Goal: Task Accomplishment & Management: Use online tool/utility

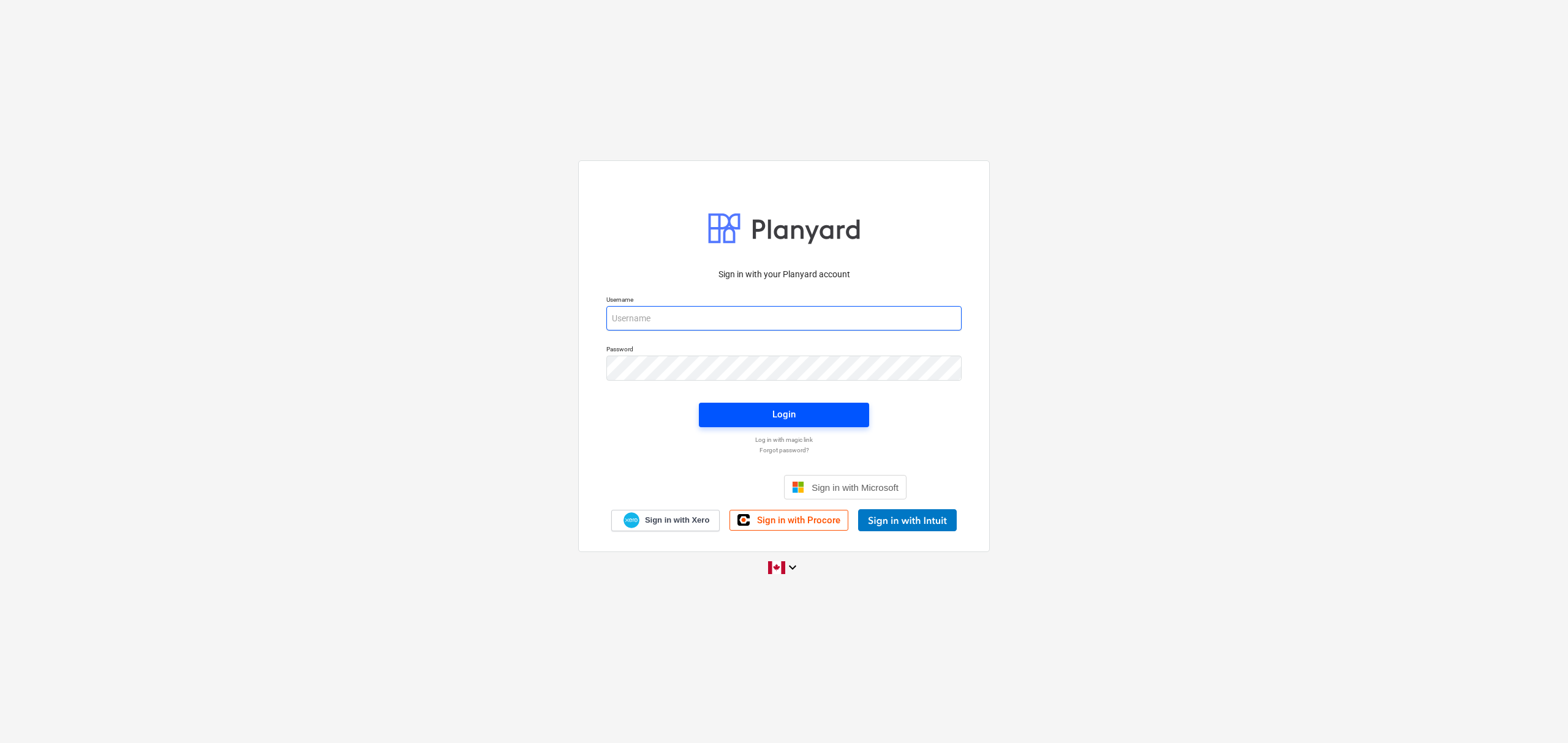
type input "[EMAIL_ADDRESS][DOMAIN_NAME]"
click at [760, 412] on span "Login" at bounding box center [784, 414] width 141 height 16
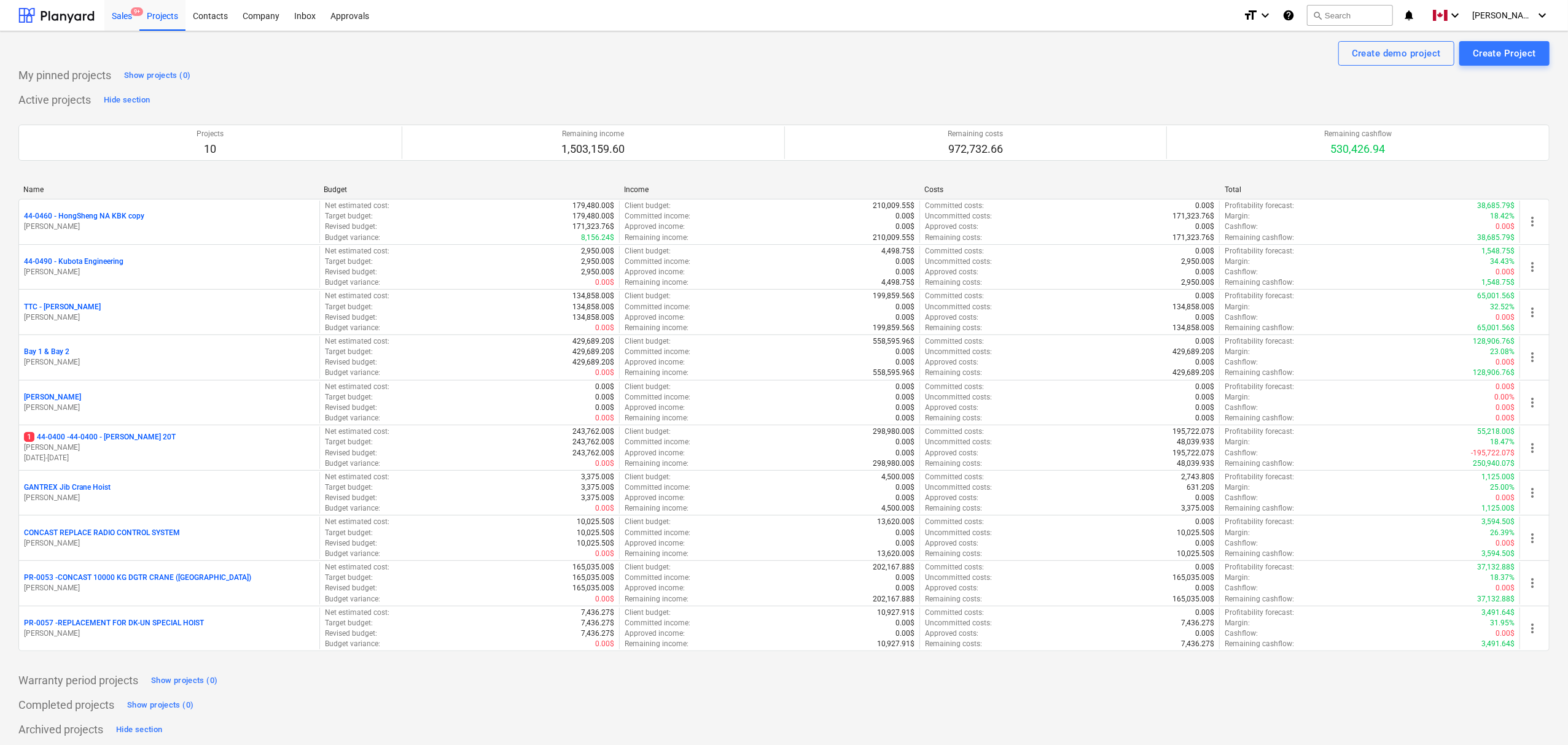
click at [116, 16] on div "Sales 9+" at bounding box center [122, 15] width 35 height 32
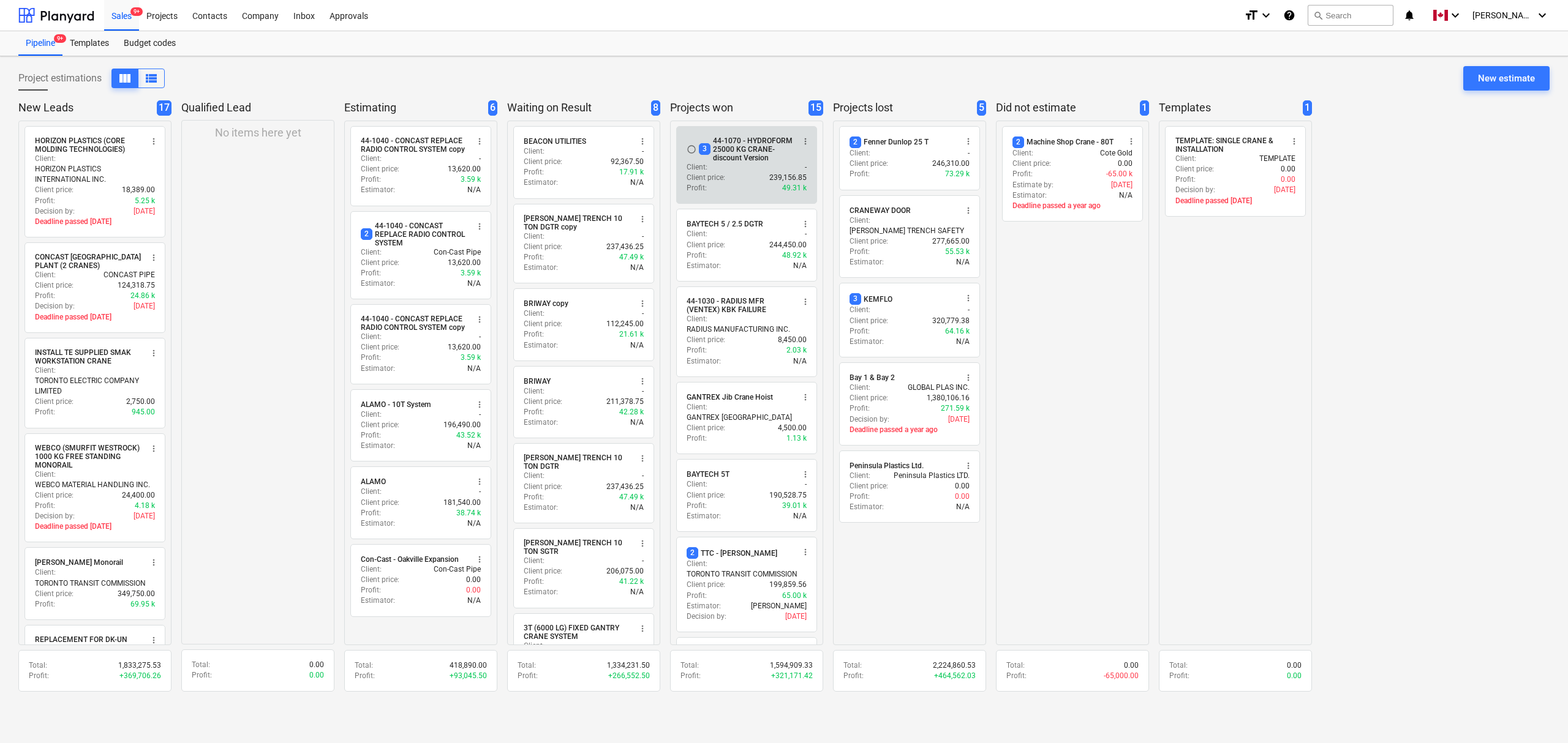
click at [739, 143] on div "3 44-1070 - HYDROFORM 25000 KG CRANE- discount Version" at bounding box center [746, 149] width 95 height 26
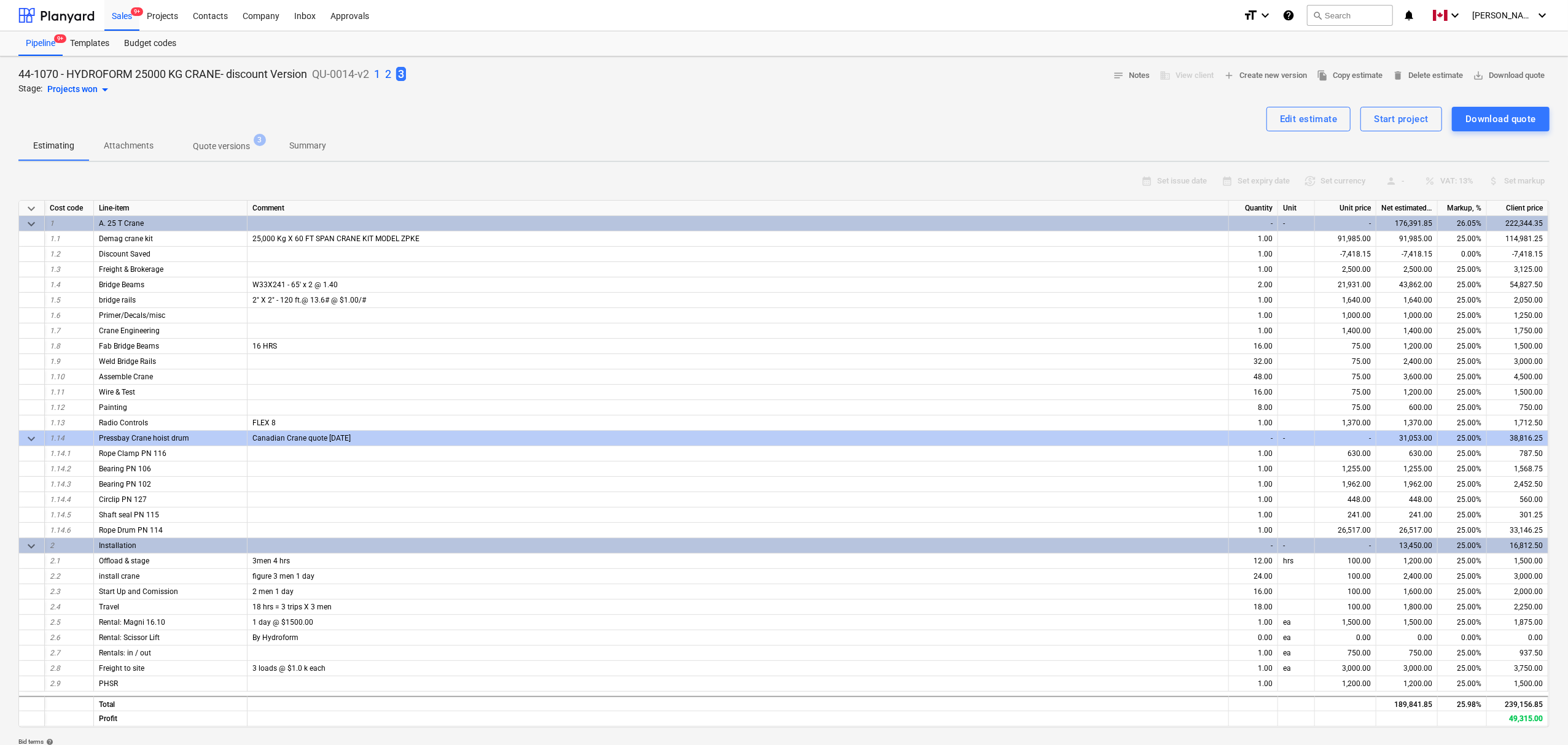
click at [389, 75] on p "2" at bounding box center [388, 74] width 7 height 15
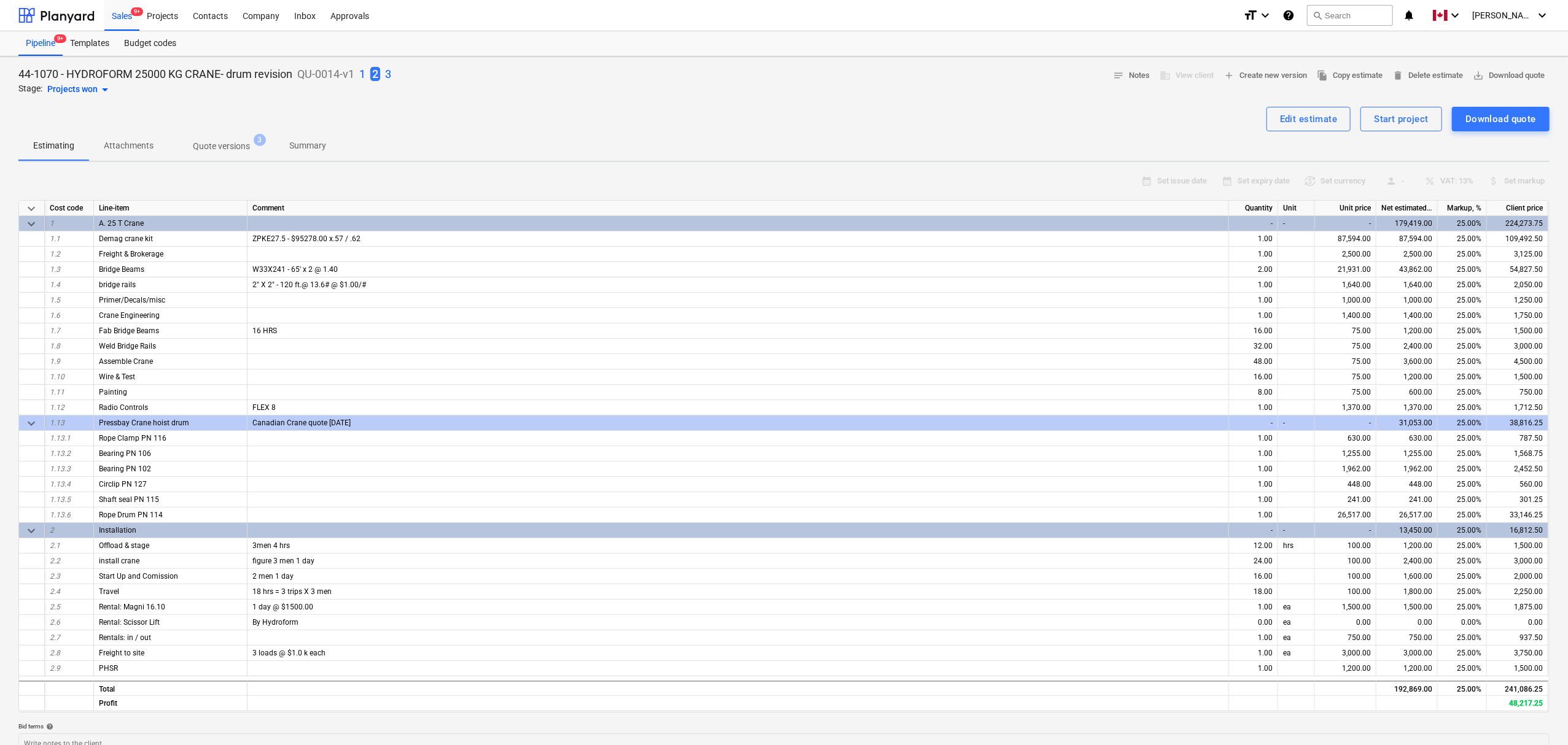
click at [361, 77] on div "44-1070 - HYDROFORM 25000 KG CRANE- drum revision QU-0014-v1 1 2 3" at bounding box center [205, 73] width 373 height 16
click at [365, 70] on p "1" at bounding box center [362, 74] width 7 height 15
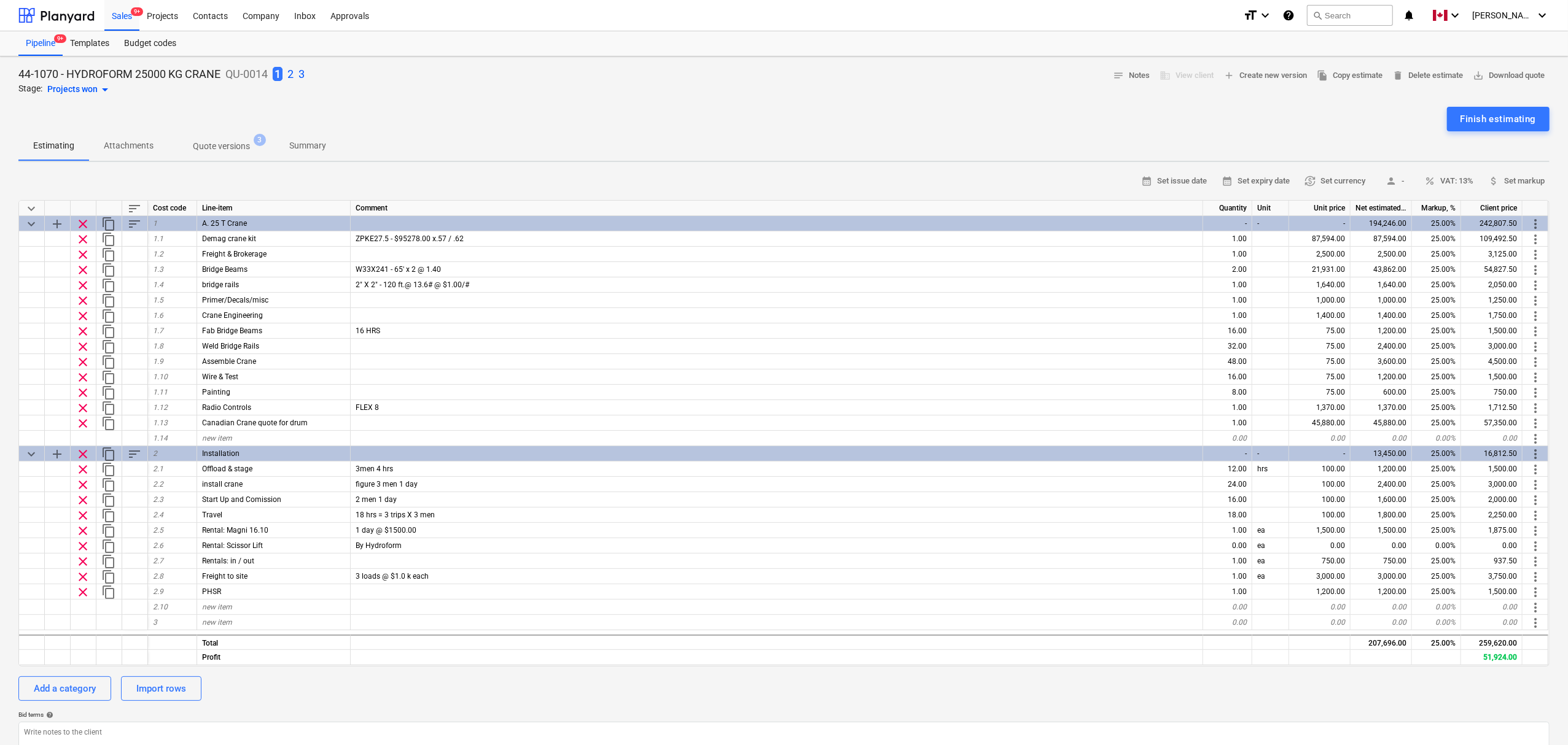
type textarea "x"
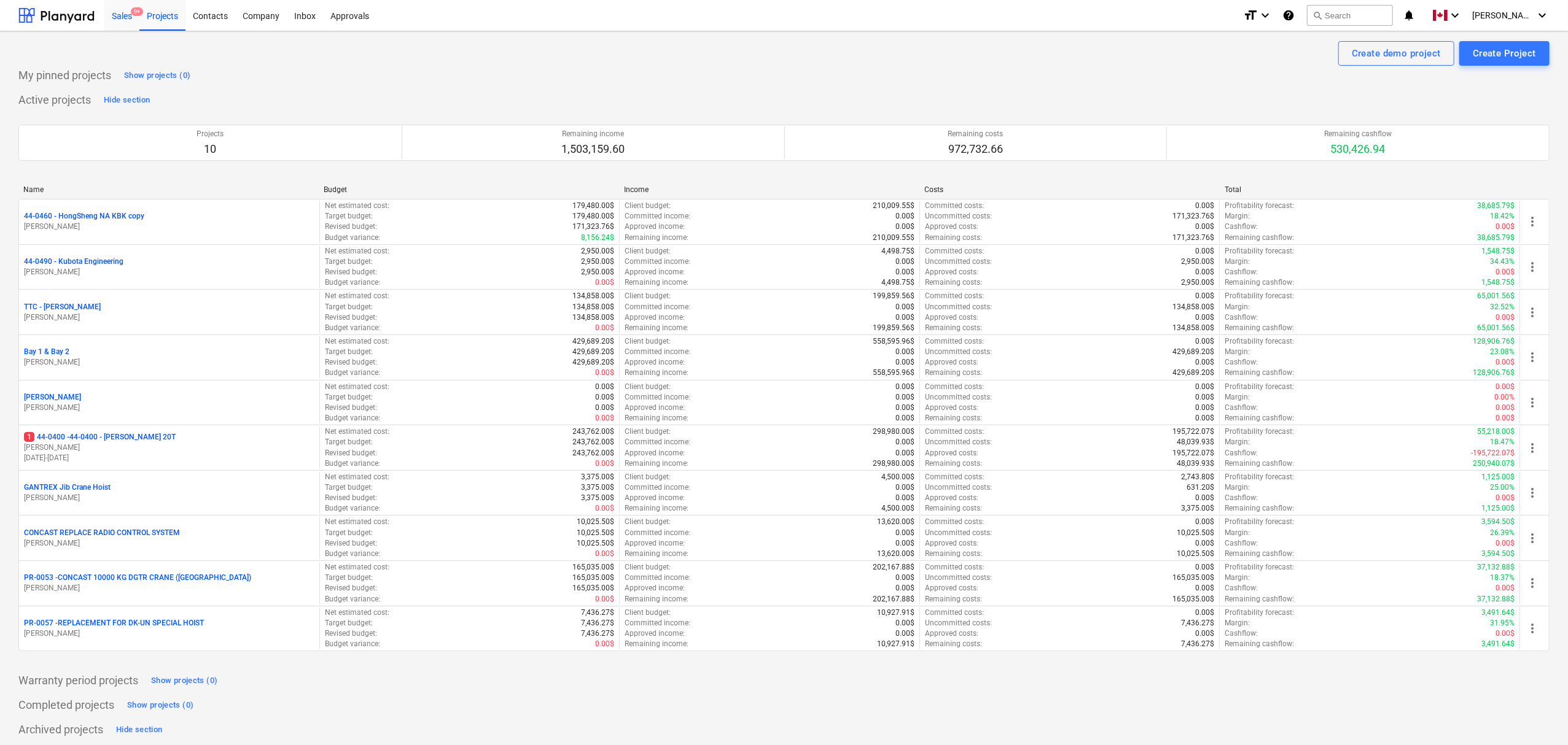
click at [118, 15] on div "Sales 9+" at bounding box center [122, 15] width 35 height 32
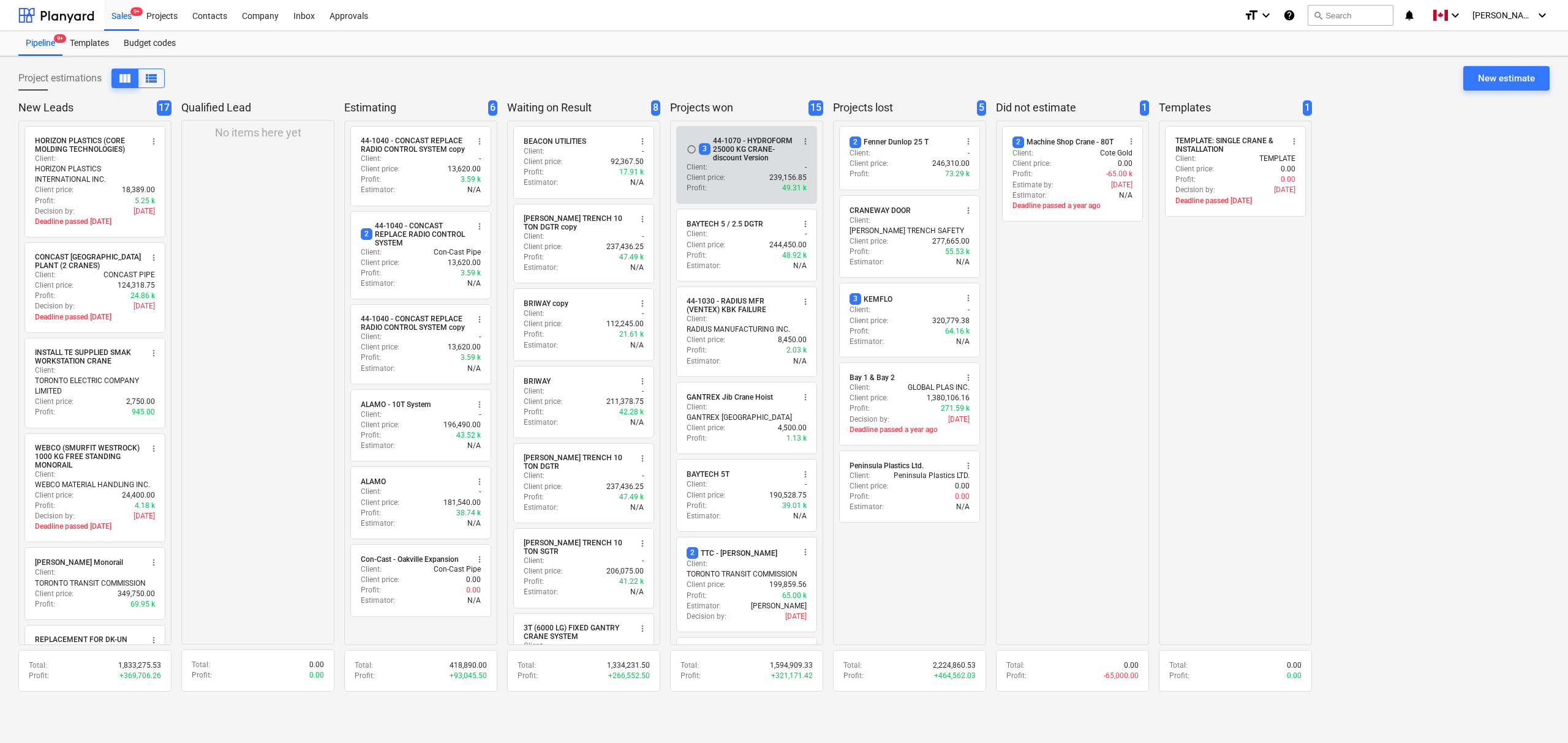
click at [733, 170] on div "Client : -" at bounding box center [746, 167] width 120 height 10
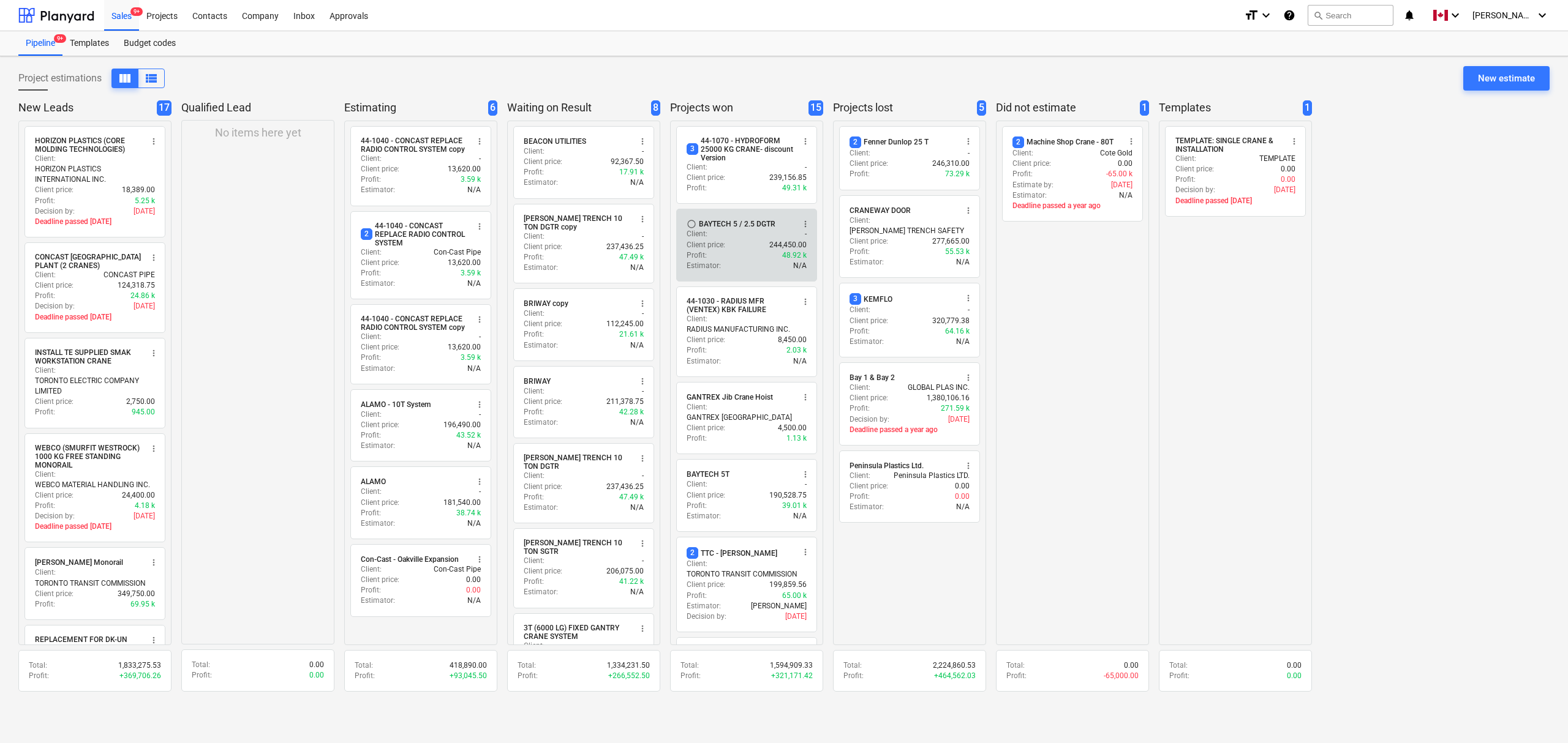
click at [738, 248] on div "Client price : 244,450.00" at bounding box center [746, 245] width 120 height 10
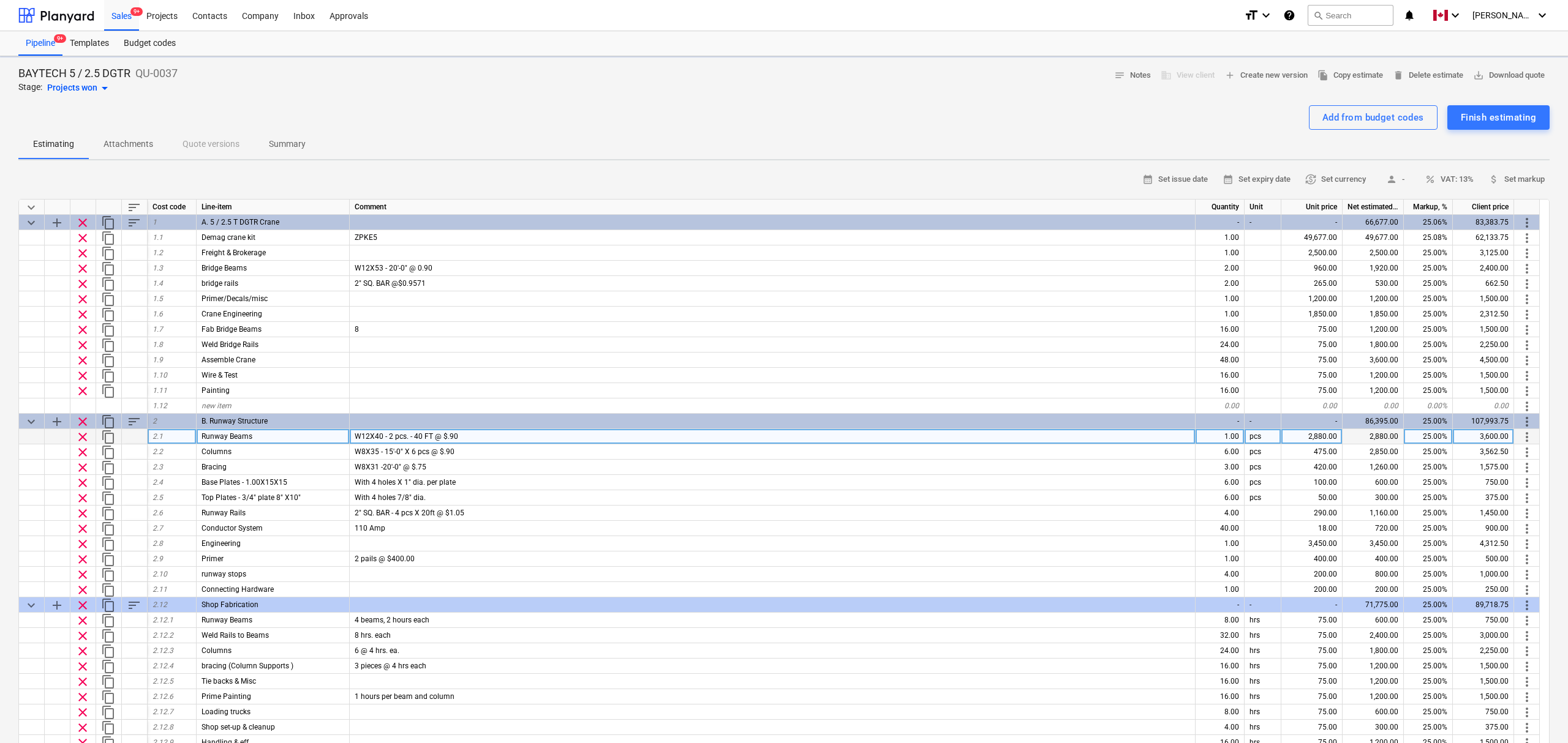
type textarea "x"
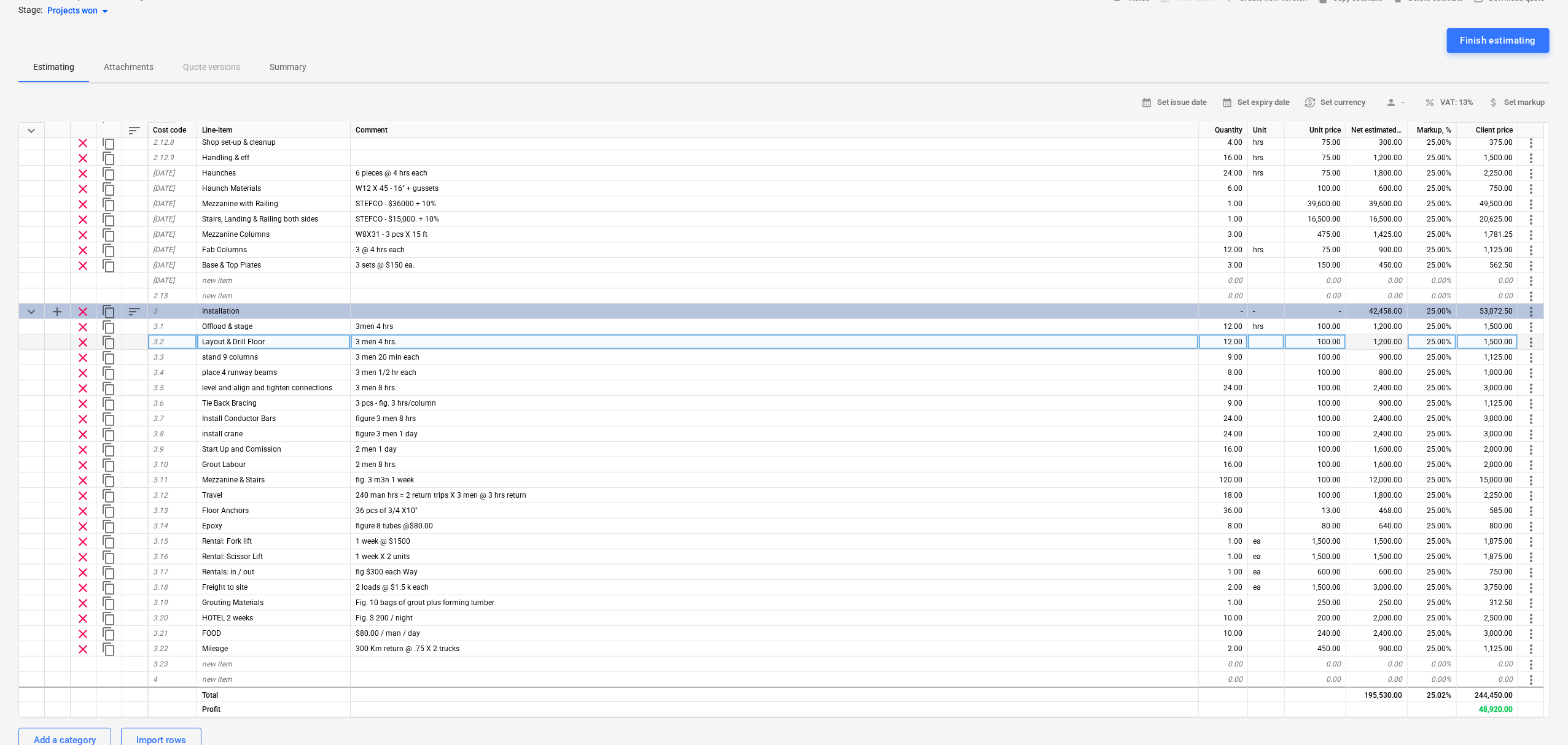
scroll to position [81, 0]
